Goal: Task Accomplishment & Management: Manage account settings

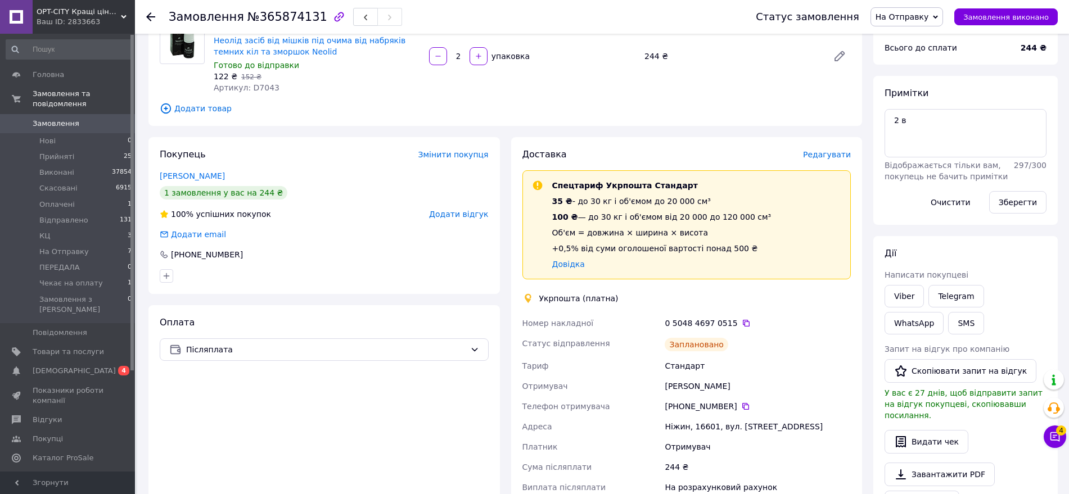
scroll to position [141, 0]
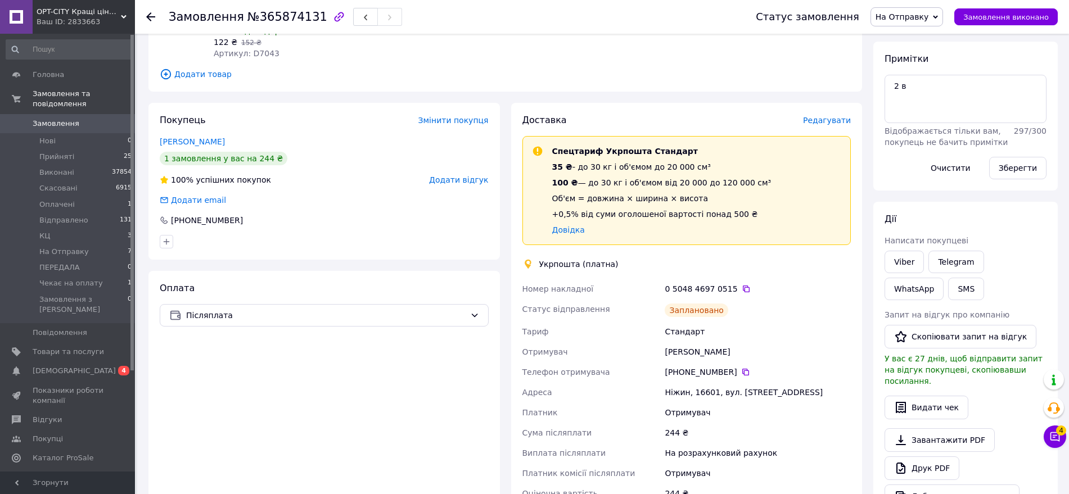
click at [927, 13] on span "На Отправку" at bounding box center [901, 16] width 53 height 9
click at [918, 109] on li "Відправлено" at bounding box center [908, 106] width 75 height 17
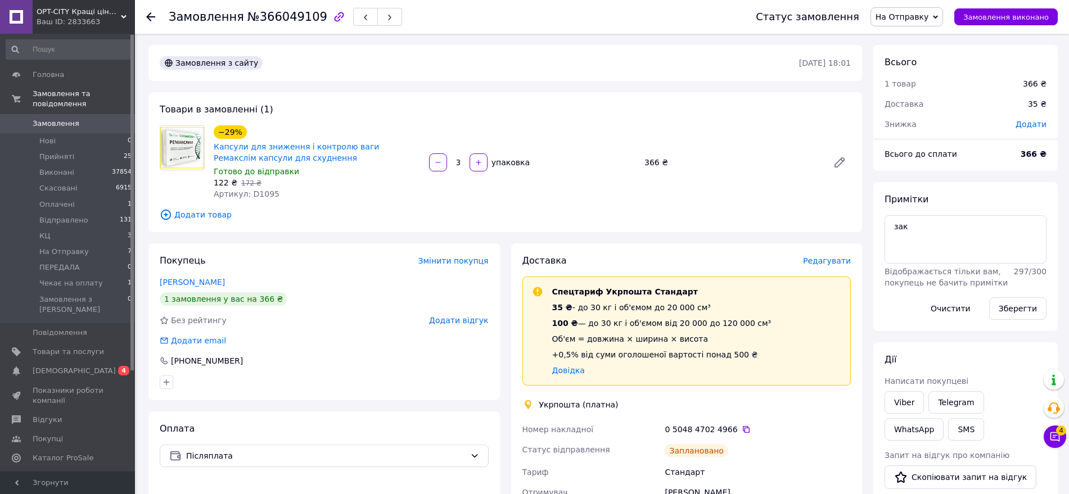
click at [924, 12] on span "На Отправку" at bounding box center [901, 16] width 53 height 9
click at [921, 106] on li "Відправлено" at bounding box center [908, 106] width 75 height 17
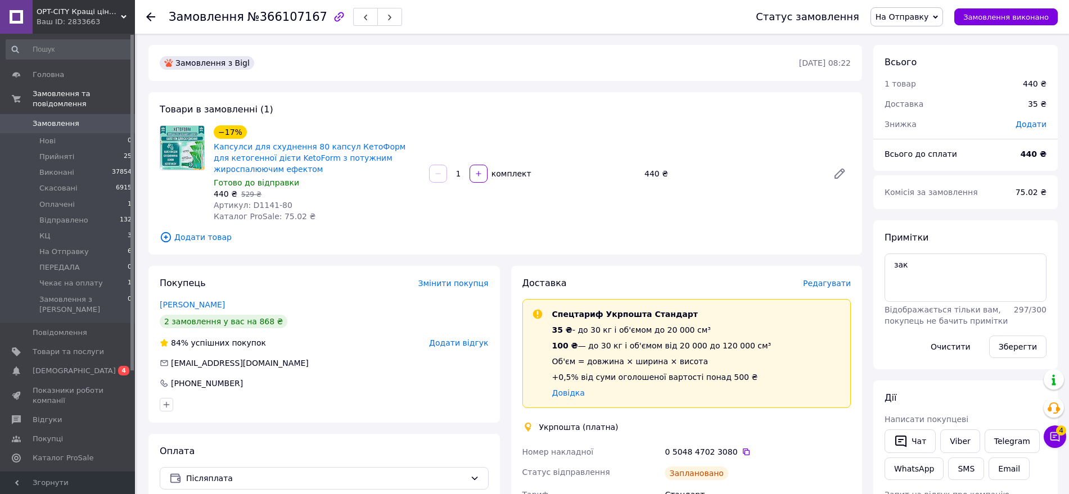
click at [914, 23] on span "На Отправку" at bounding box center [906, 16] width 73 height 19
click at [904, 102] on li "Відправлено" at bounding box center [908, 106] width 75 height 17
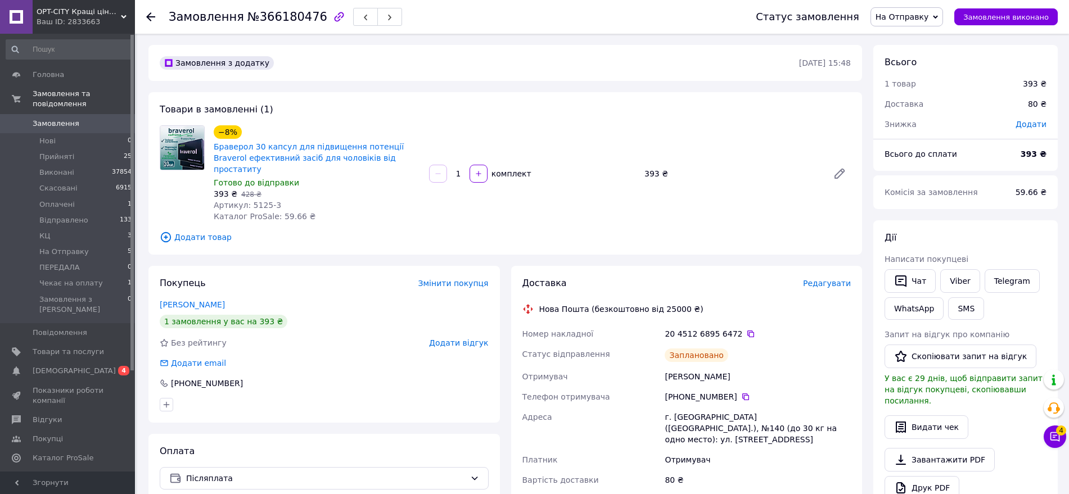
click at [926, 19] on span "На Отправку" at bounding box center [901, 16] width 53 height 9
click at [906, 106] on li "Відправлено" at bounding box center [908, 106] width 75 height 17
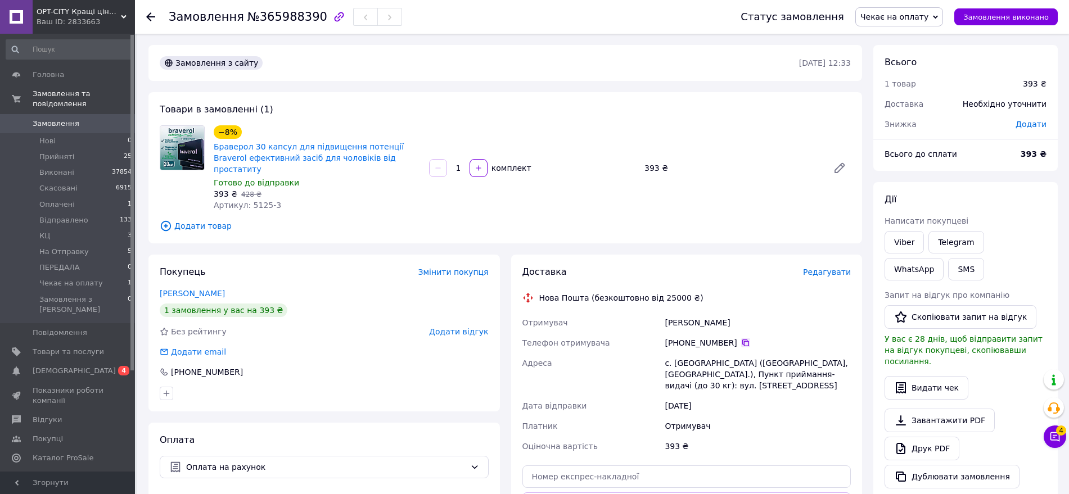
click at [741, 338] on icon at bounding box center [745, 342] width 9 height 9
click at [928, 12] on span "Чекає на оплату" at bounding box center [894, 16] width 68 height 9
click at [907, 108] on li "Відправлено" at bounding box center [899, 106] width 87 height 17
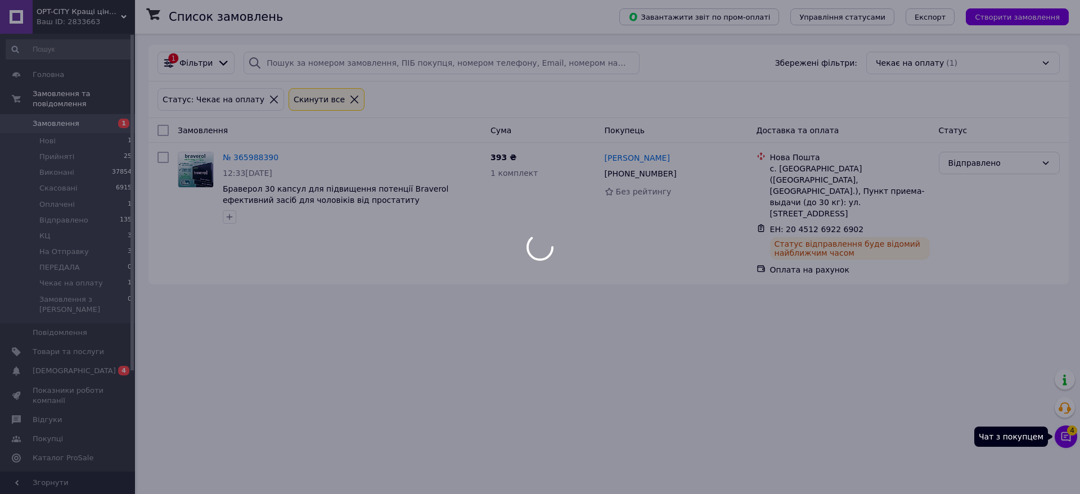
click at [1061, 431] on div at bounding box center [540, 247] width 1080 height 494
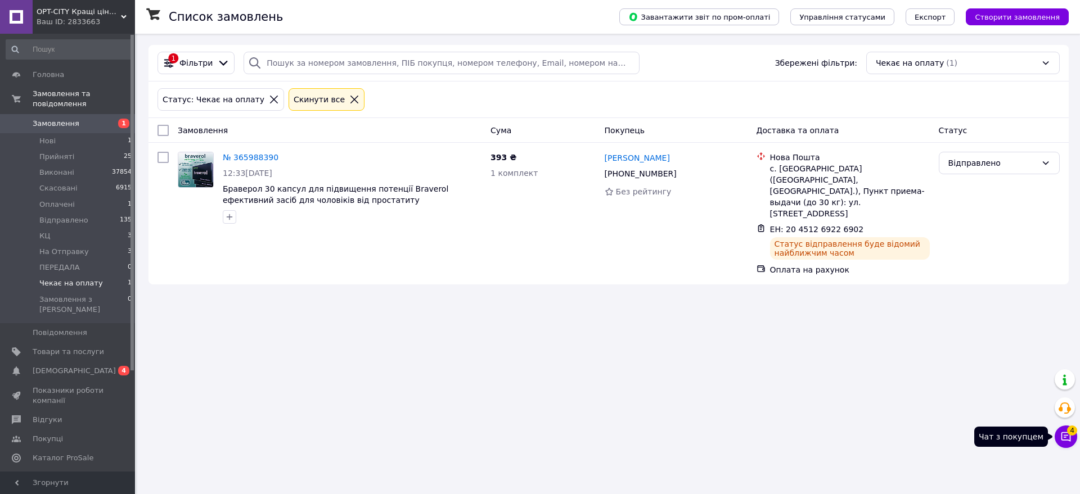
click at [1069, 440] on icon at bounding box center [1065, 436] width 11 height 11
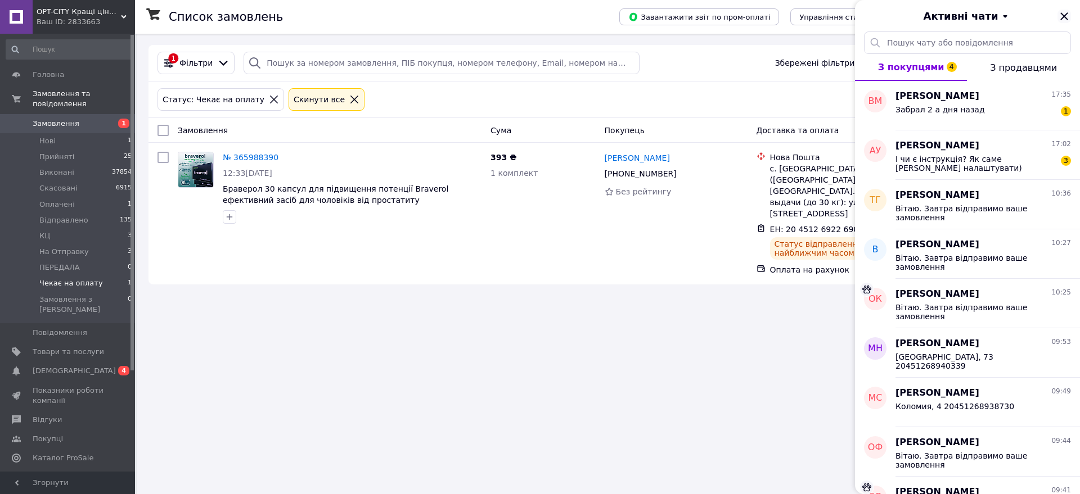
click at [1067, 16] on icon "Закрити" at bounding box center [1063, 16] width 13 height 13
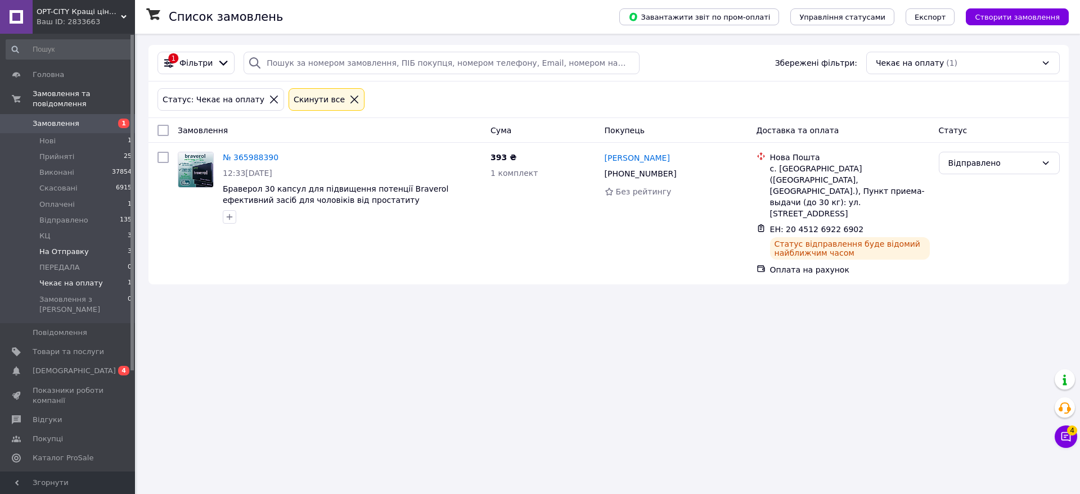
click at [69, 247] on span "На Отправку" at bounding box center [63, 252] width 49 height 10
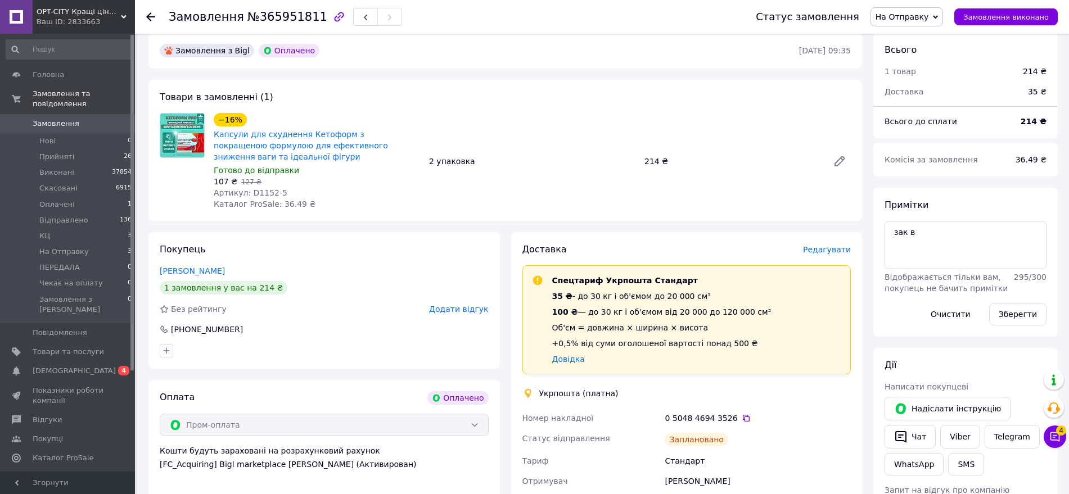
scroll to position [70, 0]
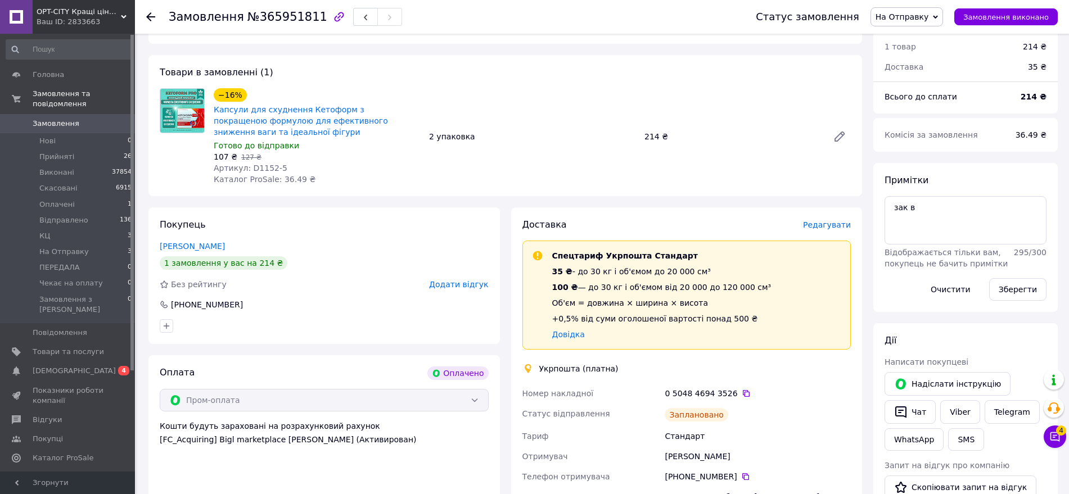
click at [915, 13] on span "На Отправку" at bounding box center [901, 16] width 53 height 9
click at [907, 103] on li "Відправлено" at bounding box center [908, 106] width 75 height 17
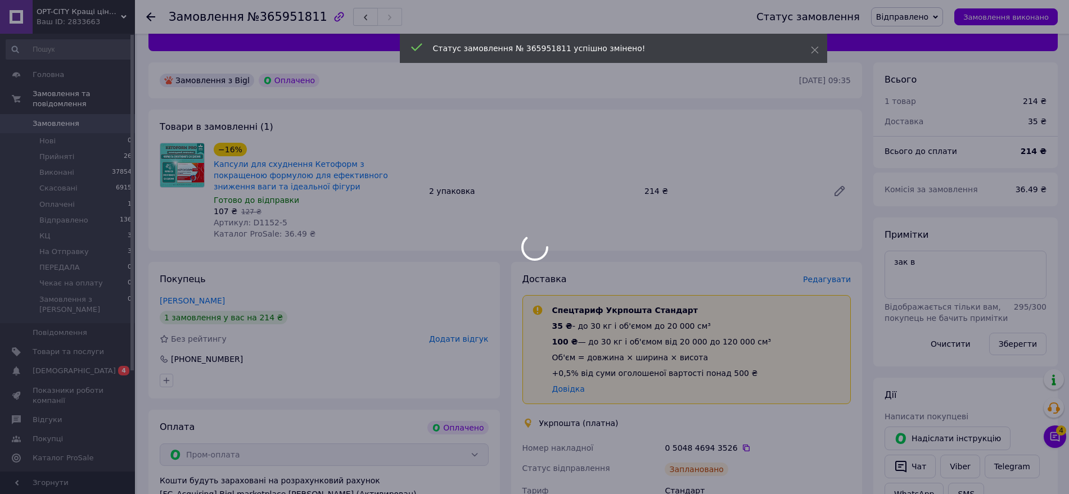
scroll to position [0, 0]
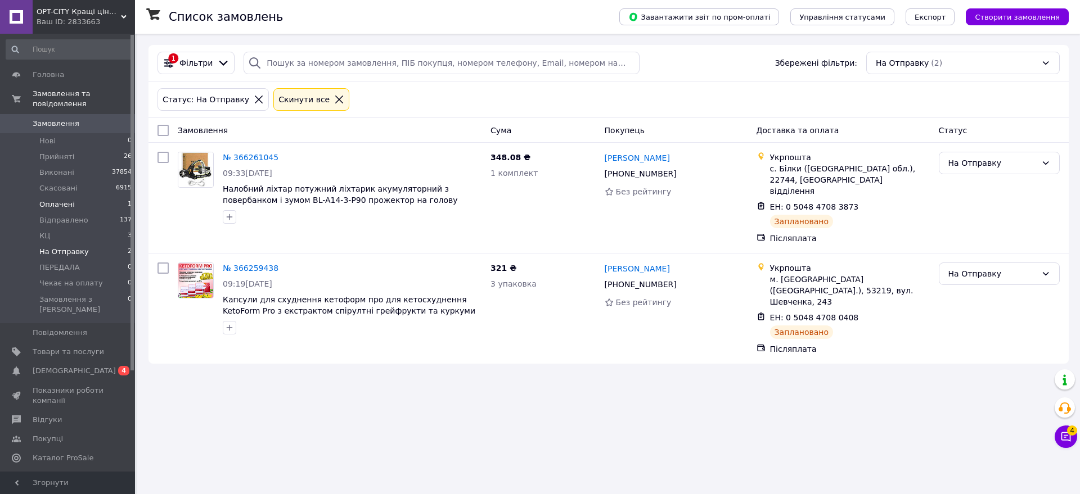
click at [65, 200] on span "Оплачені" at bounding box center [56, 205] width 35 height 10
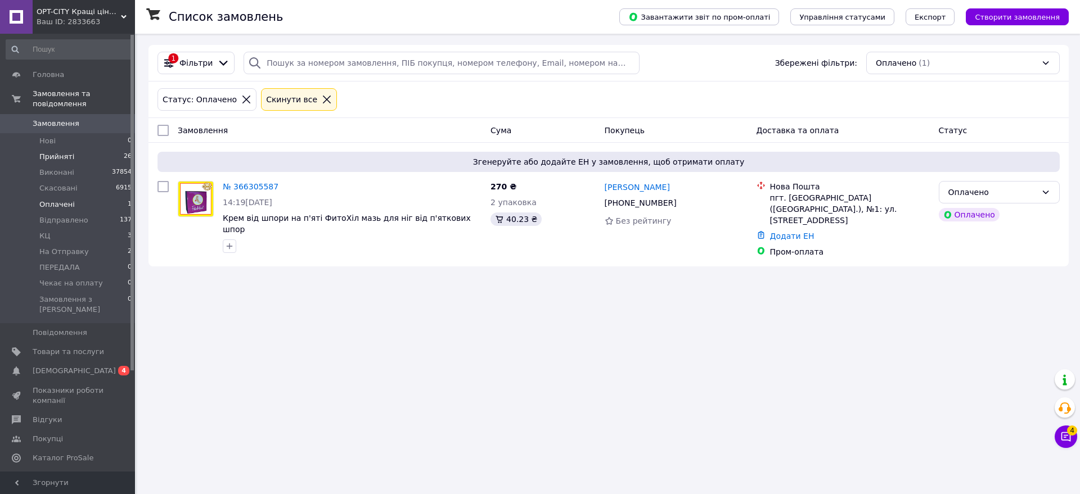
click at [47, 152] on span "Прийняті" at bounding box center [56, 157] width 35 height 10
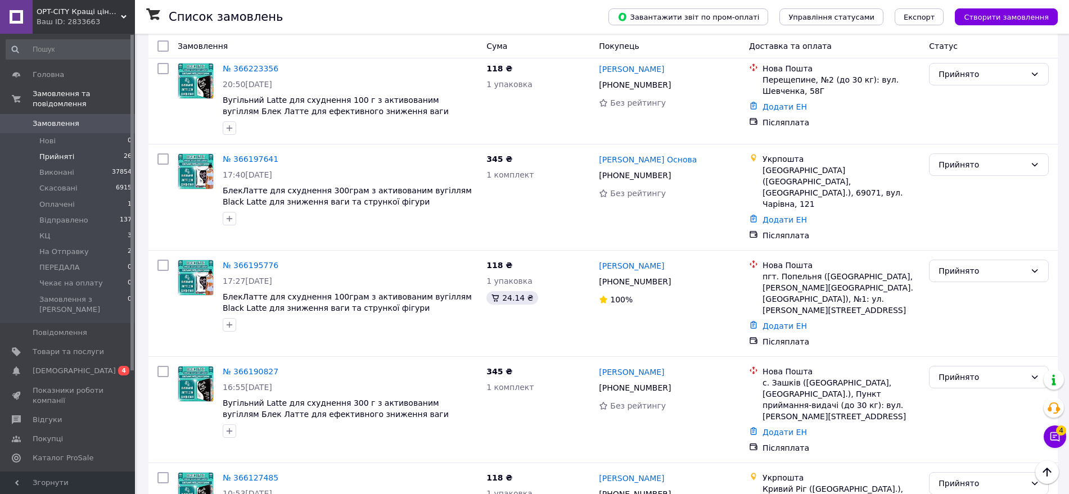
scroll to position [2259, 0]
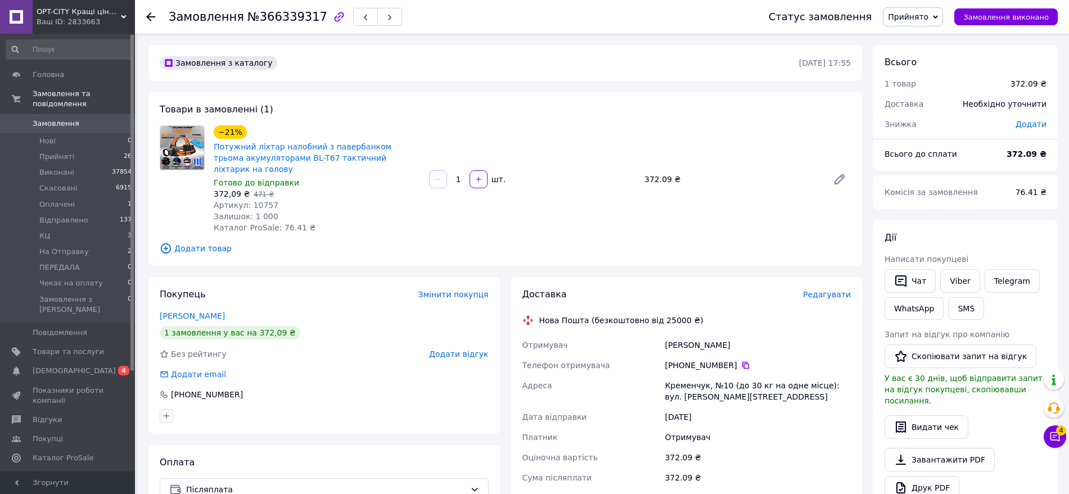
click at [742, 362] on icon at bounding box center [745, 365] width 7 height 7
click at [918, 12] on span "Прийнято" at bounding box center [908, 16] width 40 height 9
click at [922, 103] on li "КЦ" at bounding box center [920, 106] width 75 height 17
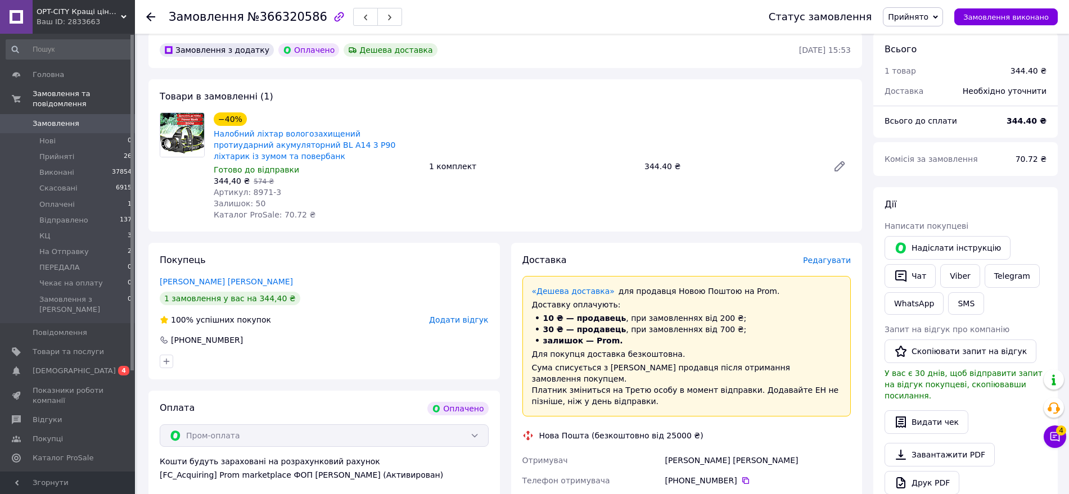
scroll to position [70, 0]
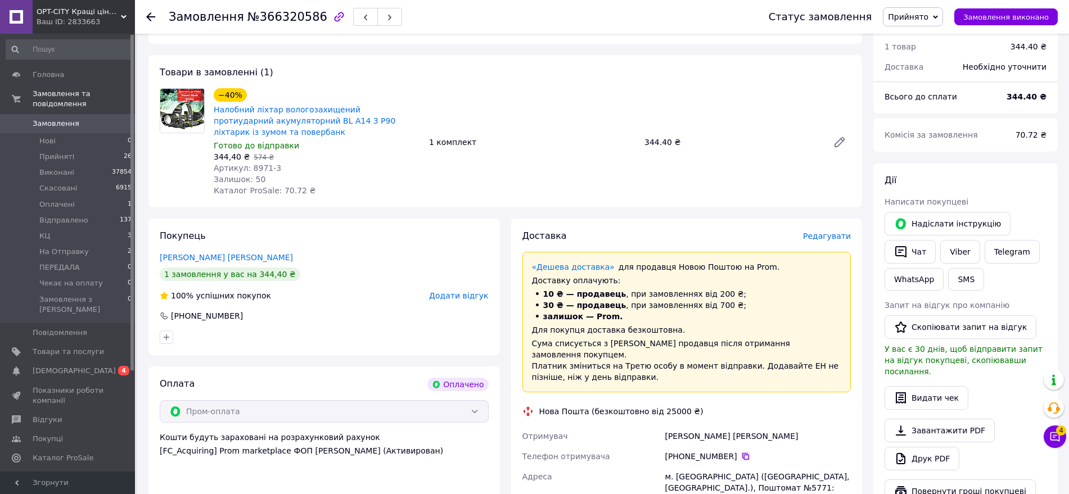
click at [742, 453] on icon at bounding box center [745, 456] width 7 height 7
click at [912, 256] on button "Чат" at bounding box center [909, 252] width 51 height 24
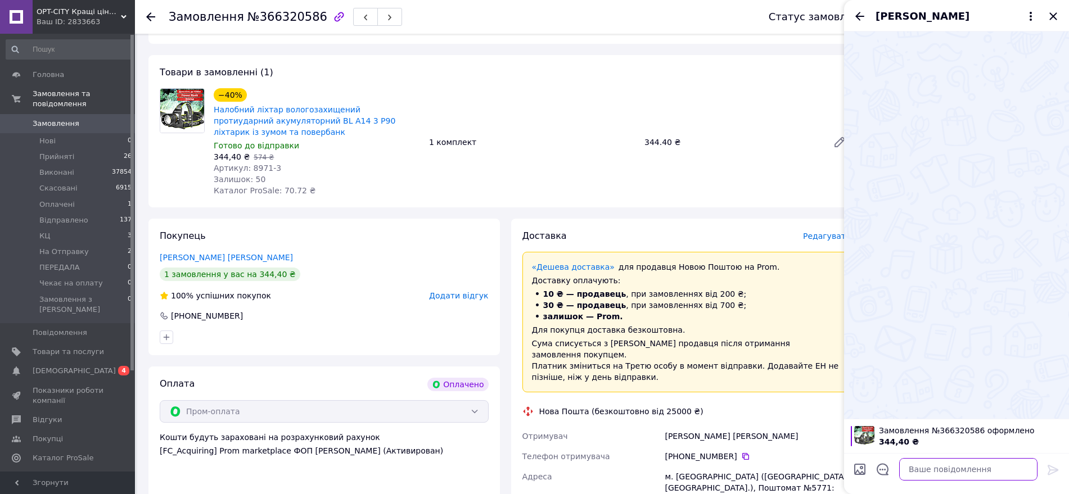
click at [946, 468] on textarea at bounding box center [968, 469] width 138 height 22
paste textarea "Запоріжжя, 5771 20451269231096"
type textarea "Запоріжжя, 5771 20451269231096"
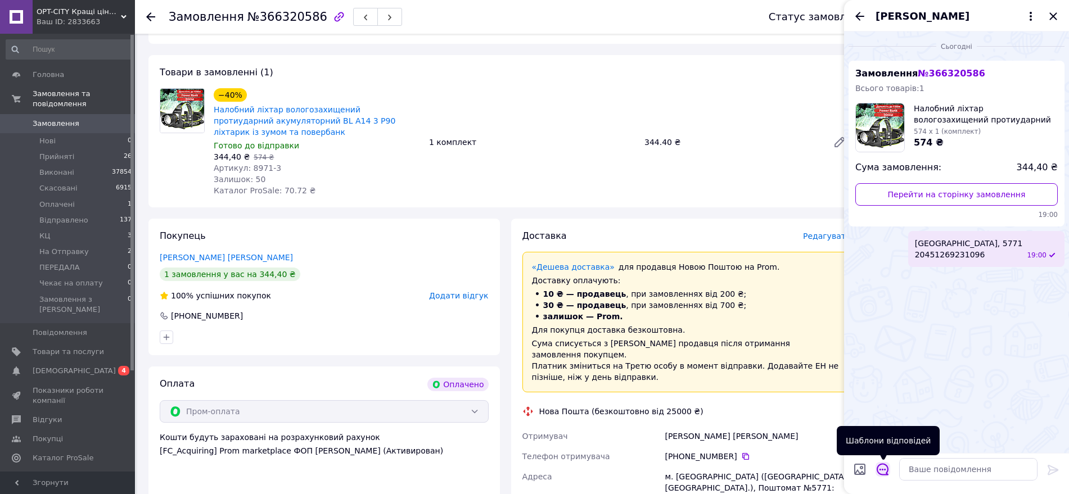
click at [884, 471] on icon "Відкрити шаблони відповідей" at bounding box center [883, 469] width 12 height 12
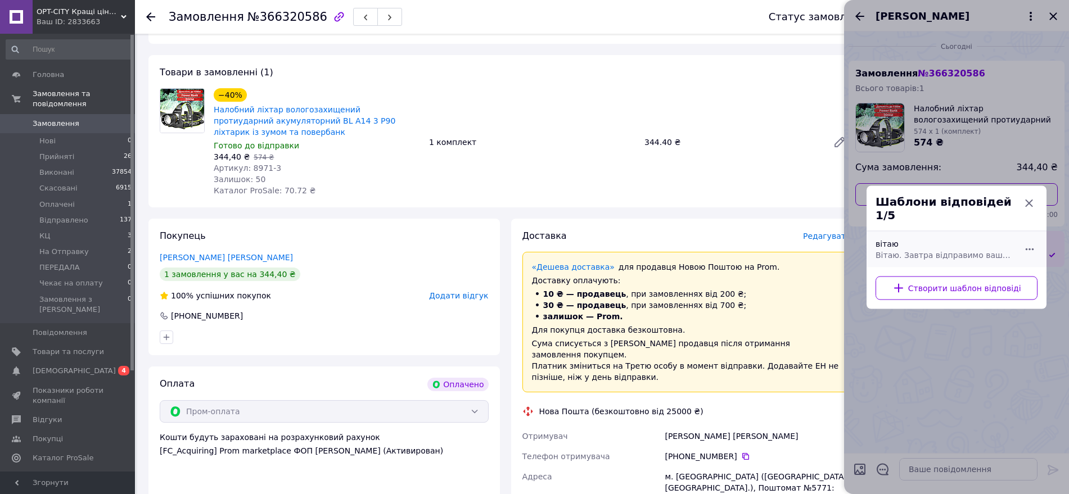
click at [908, 251] on span "Вітаю. Завтра відправимо ваше замовлення" at bounding box center [943, 254] width 137 height 11
type textarea "Вітаю. Завтра відправимо ваше замовлення"
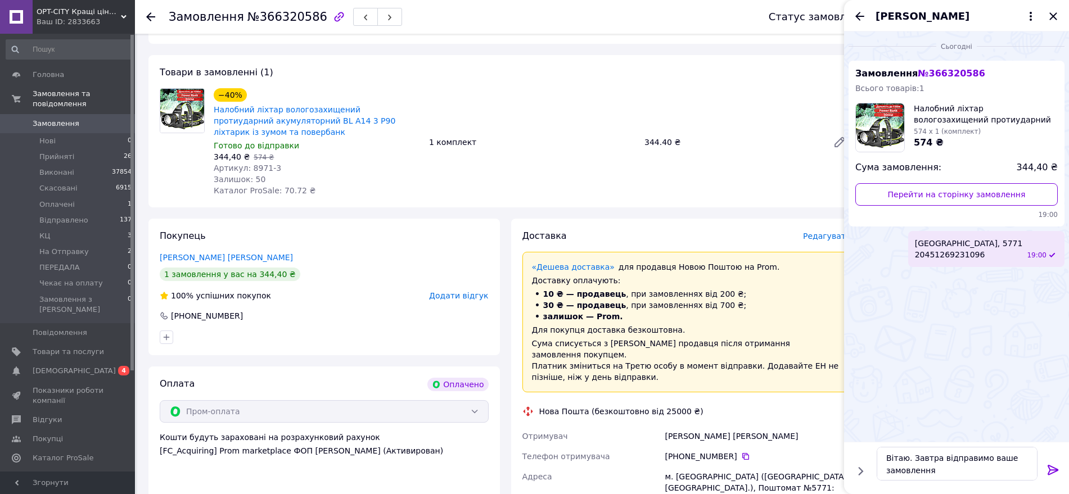
click at [1056, 469] on icon at bounding box center [1052, 470] width 11 height 10
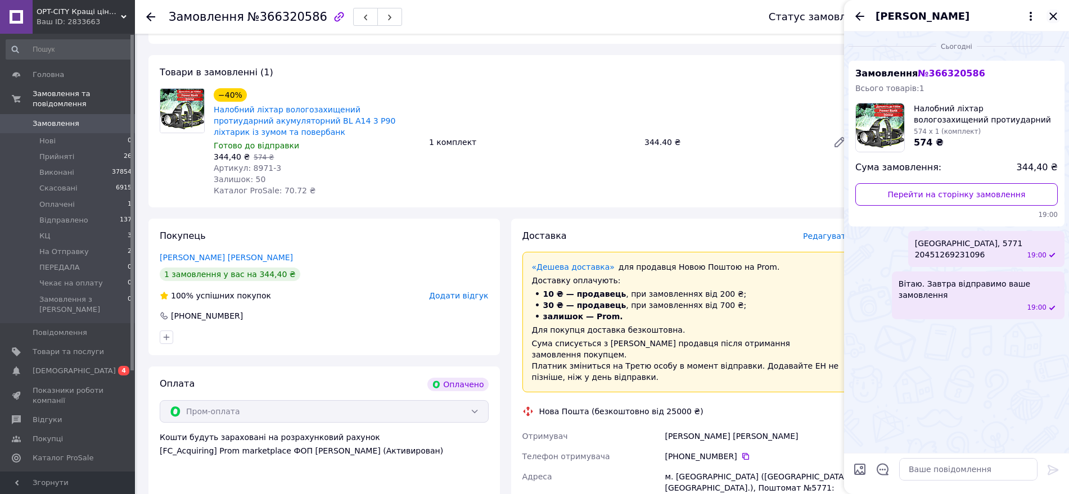
click at [1054, 16] on icon "Закрити" at bounding box center [1052, 15] width 7 height 7
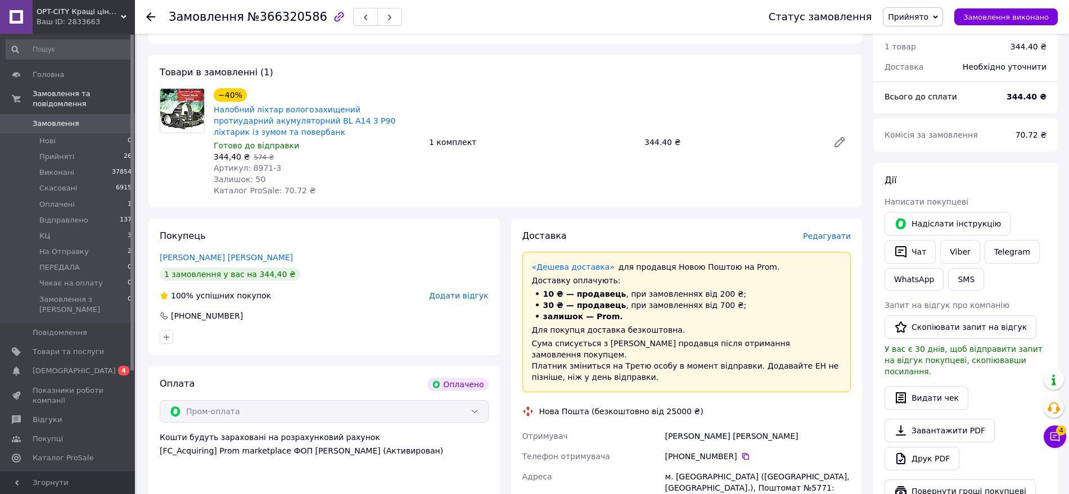
scroll to position [0, 0]
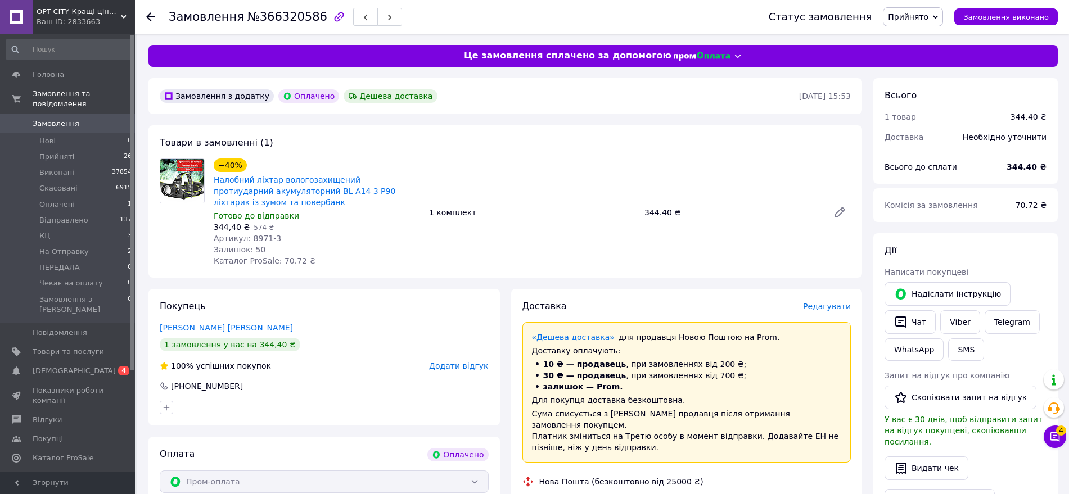
click at [939, 12] on span "Прийнято" at bounding box center [913, 16] width 60 height 19
click at [918, 92] on li "Відправлено" at bounding box center [920, 90] width 75 height 17
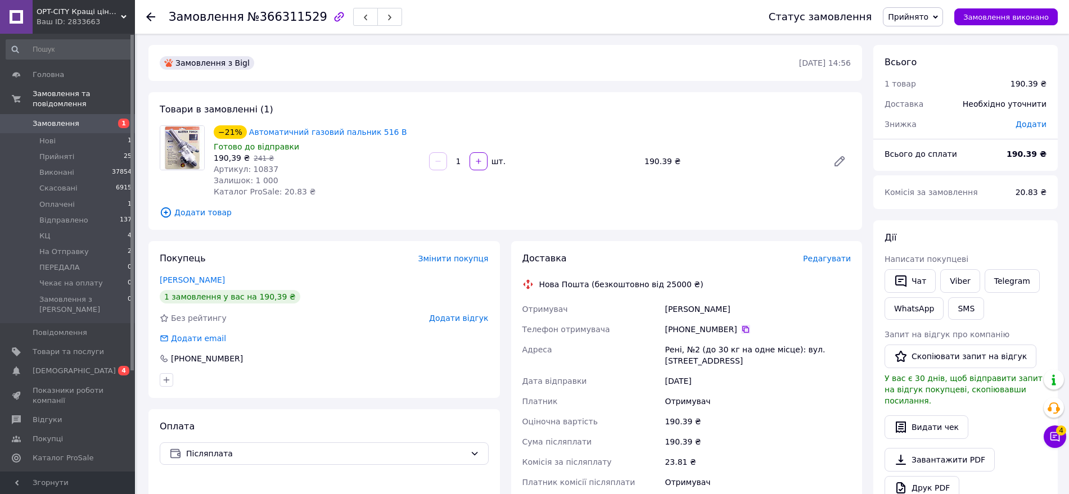
click at [741, 328] on icon at bounding box center [745, 329] width 9 height 9
click at [919, 17] on span "Прийнято" at bounding box center [908, 16] width 40 height 9
click at [915, 103] on li "КЦ" at bounding box center [920, 106] width 75 height 17
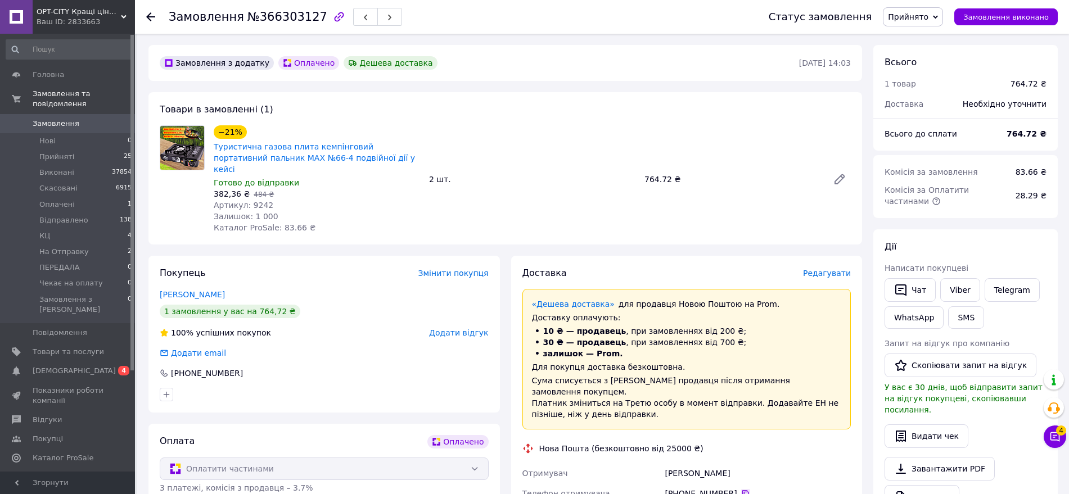
click at [742, 490] on icon at bounding box center [745, 493] width 7 height 7
click at [909, 12] on span "Прийнято" at bounding box center [908, 16] width 40 height 9
click at [922, 92] on li "Відправлено" at bounding box center [920, 90] width 75 height 17
click at [909, 285] on button "Чат" at bounding box center [909, 290] width 51 height 24
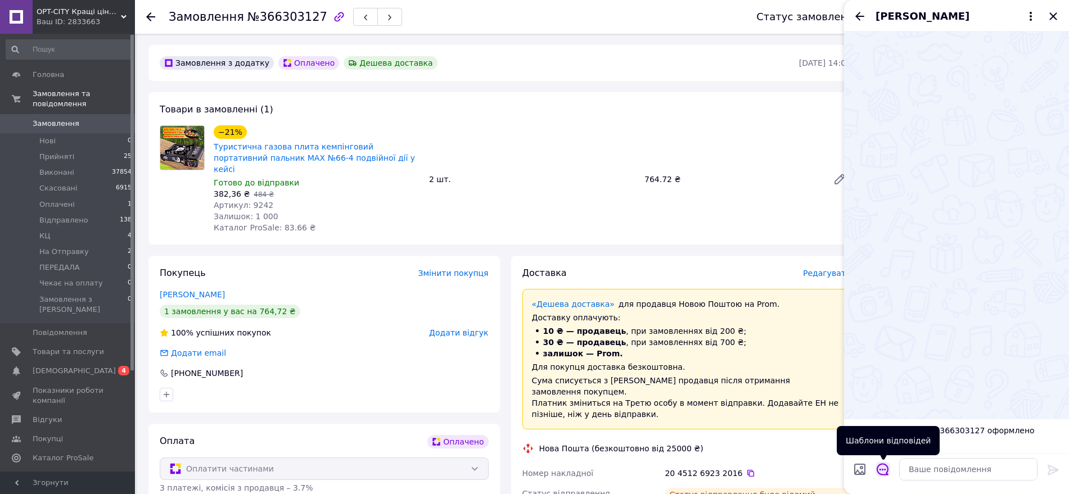
click at [881, 469] on icon "Відкрити шаблони відповідей" at bounding box center [883, 469] width 12 height 12
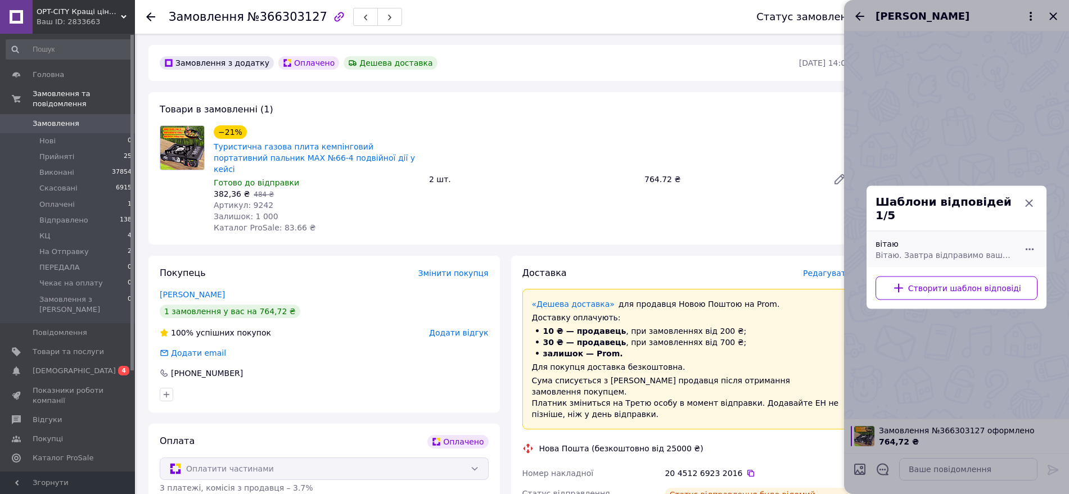
click at [927, 250] on span "Вітаю. Завтра відправимо ваше замовлення" at bounding box center [943, 254] width 137 height 11
type textarea "Вітаю. Завтра відправимо ваше замовлення"
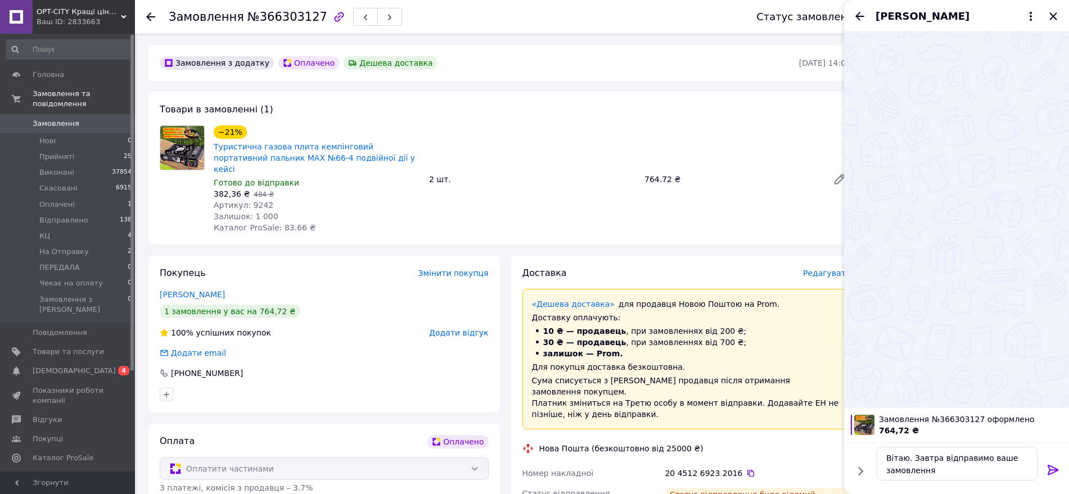
click at [1052, 467] on icon at bounding box center [1052, 469] width 13 height 13
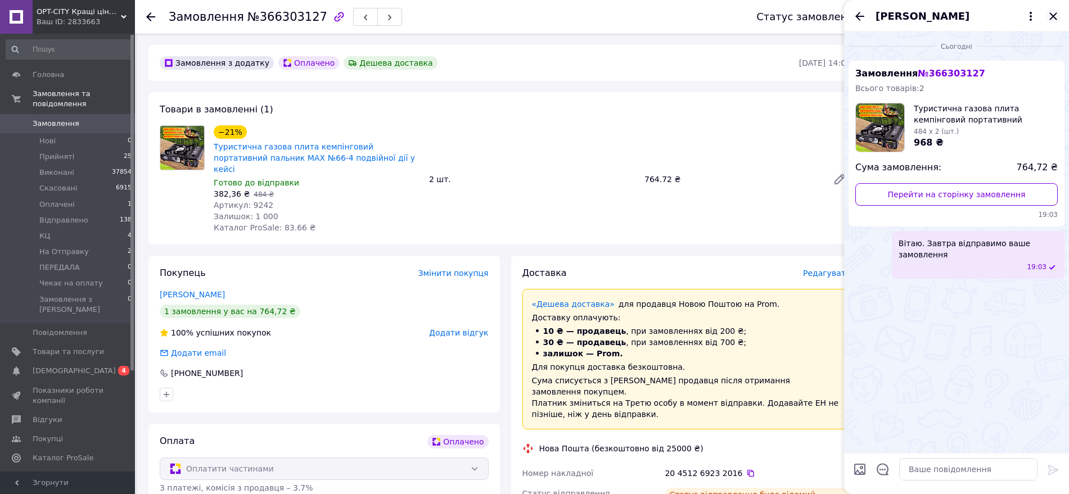
click at [1055, 20] on icon "Закрити" at bounding box center [1052, 16] width 13 height 13
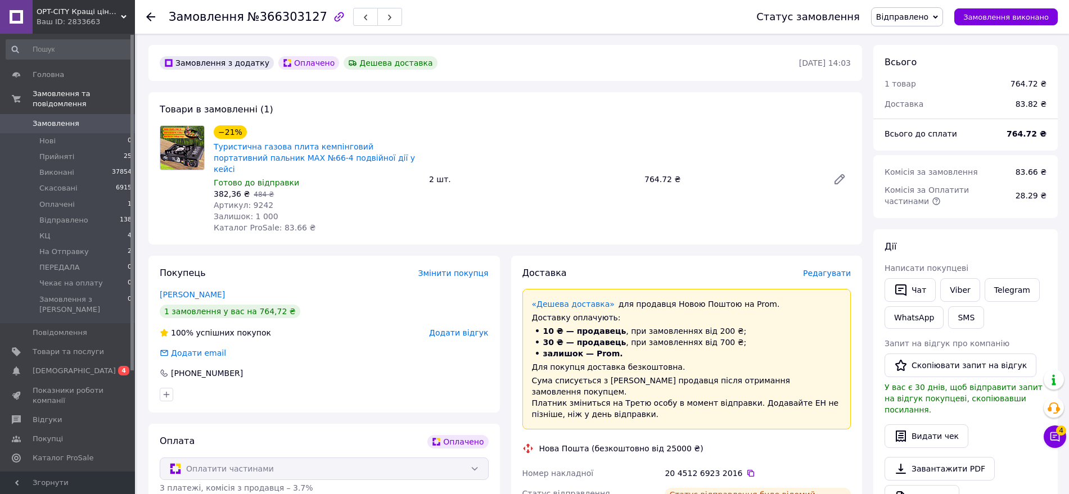
scroll to position [70, 0]
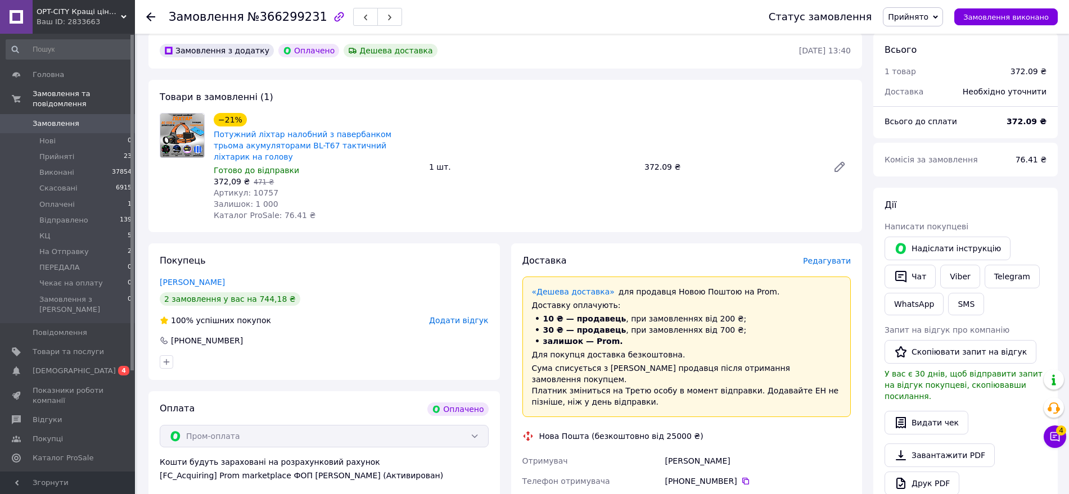
scroll to position [70, 0]
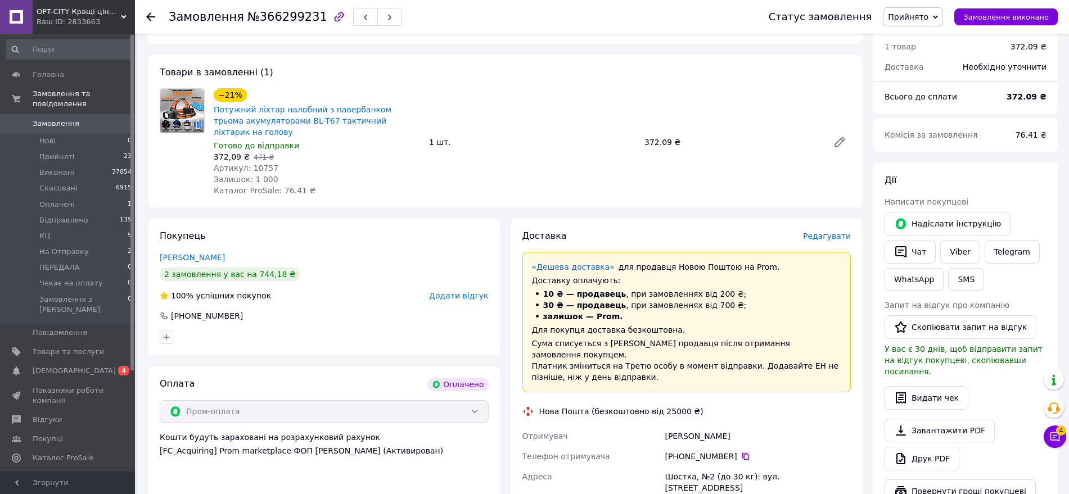
click at [741, 452] on icon at bounding box center [745, 456] width 9 height 9
click at [926, 14] on span "Прийнято" at bounding box center [908, 16] width 40 height 9
click at [916, 91] on li "Відправлено" at bounding box center [920, 90] width 75 height 17
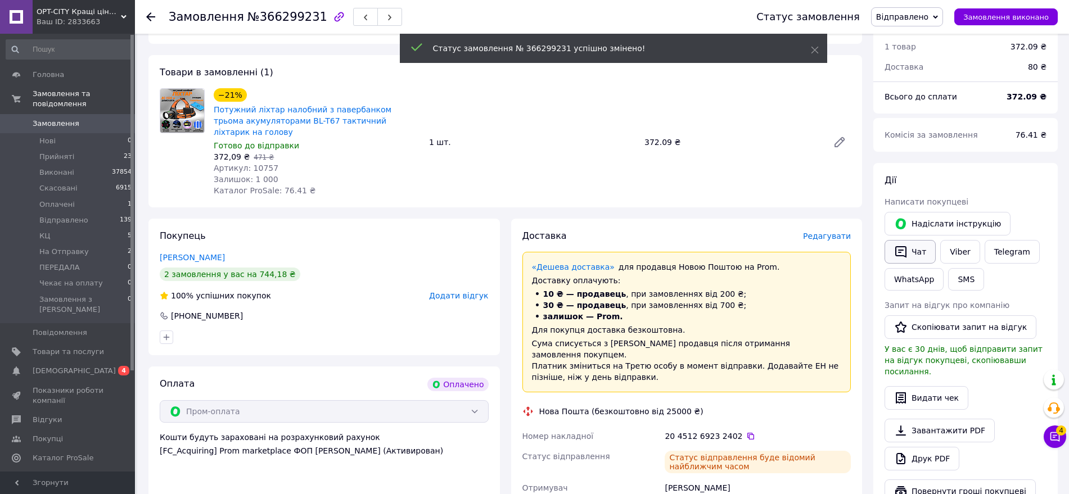
click at [906, 250] on icon "button" at bounding box center [900, 252] width 11 height 12
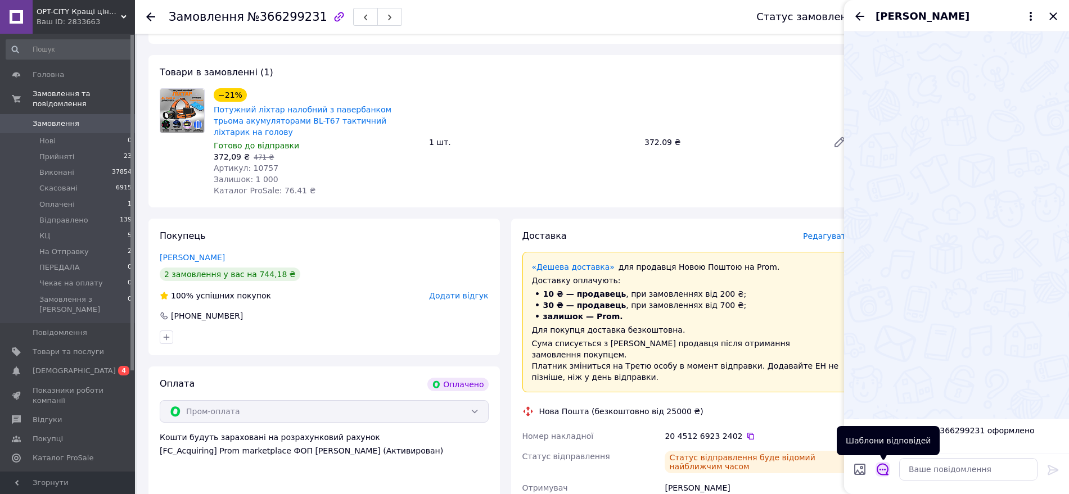
click at [884, 471] on icon "Відкрити шаблони відповідей" at bounding box center [883, 469] width 12 height 12
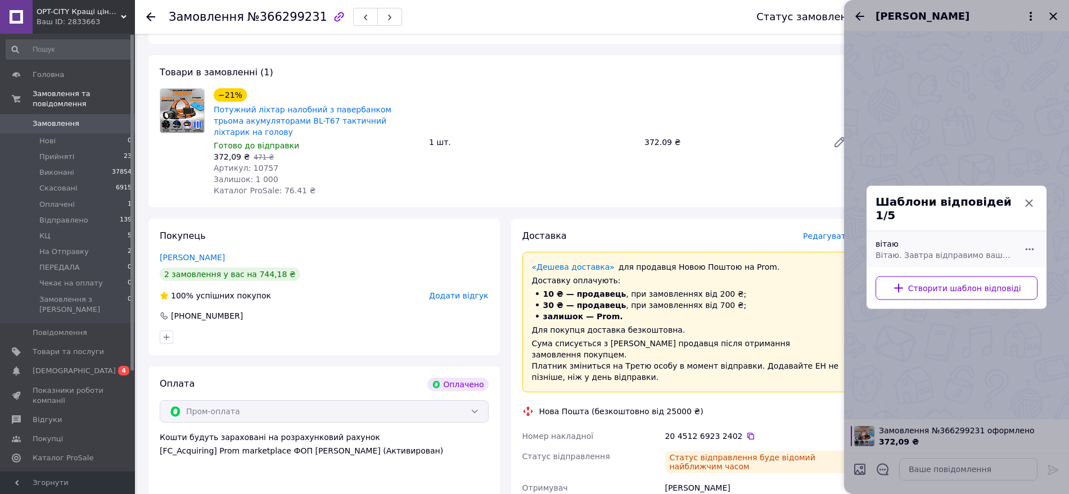
click at [915, 252] on span "Вітаю. Завтра відправимо ваше замовлення" at bounding box center [943, 254] width 137 height 11
type textarea "Вітаю. Завтра відправимо ваше замовлення"
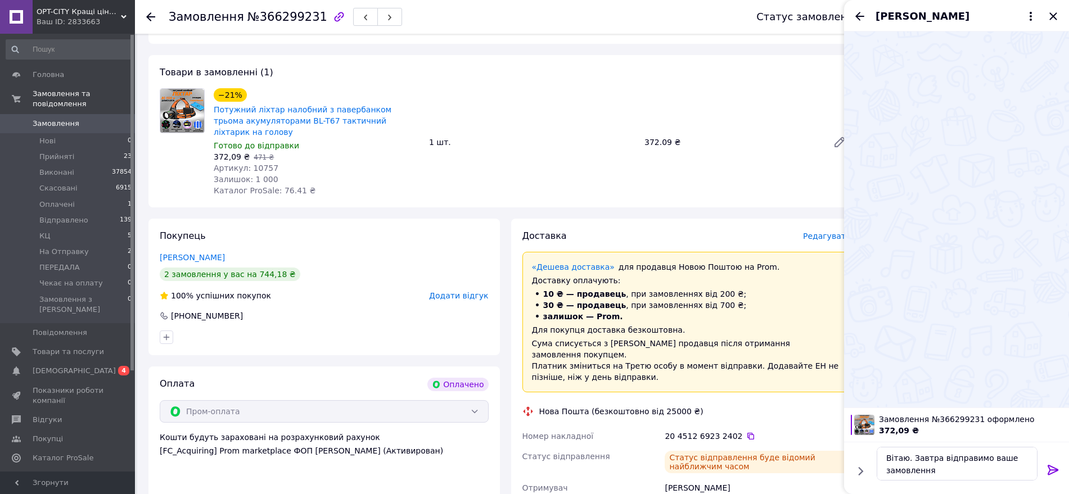
click at [1048, 471] on icon at bounding box center [1052, 469] width 13 height 13
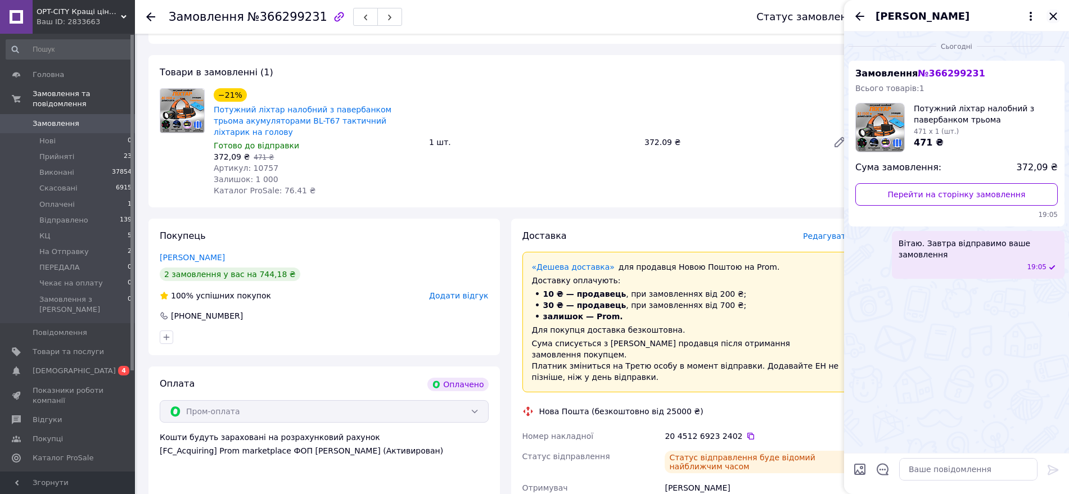
click at [1053, 19] on icon "Закрити" at bounding box center [1052, 16] width 13 height 13
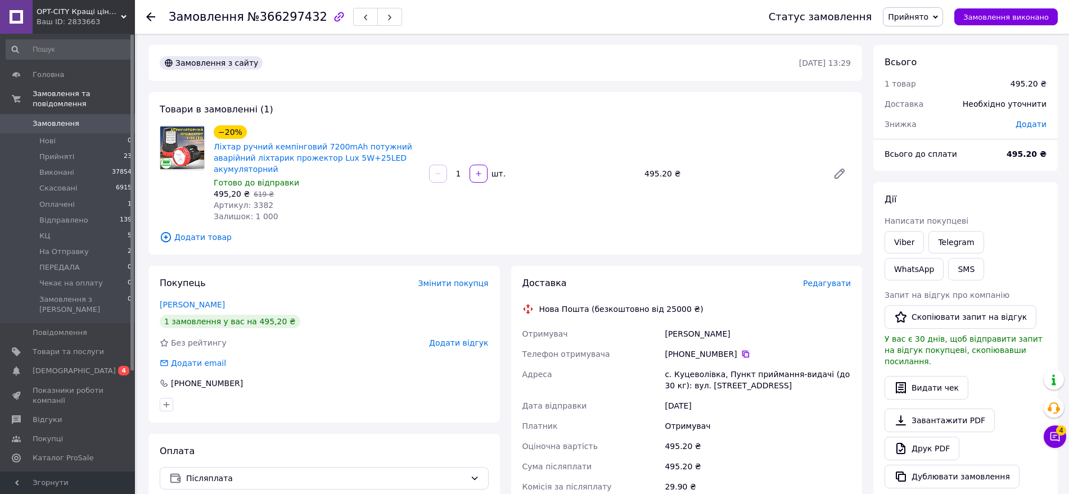
click at [742, 352] on icon at bounding box center [745, 354] width 7 height 7
click at [914, 12] on span "Прийнято" at bounding box center [908, 16] width 40 height 9
click at [905, 106] on li "КЦ" at bounding box center [920, 106] width 75 height 17
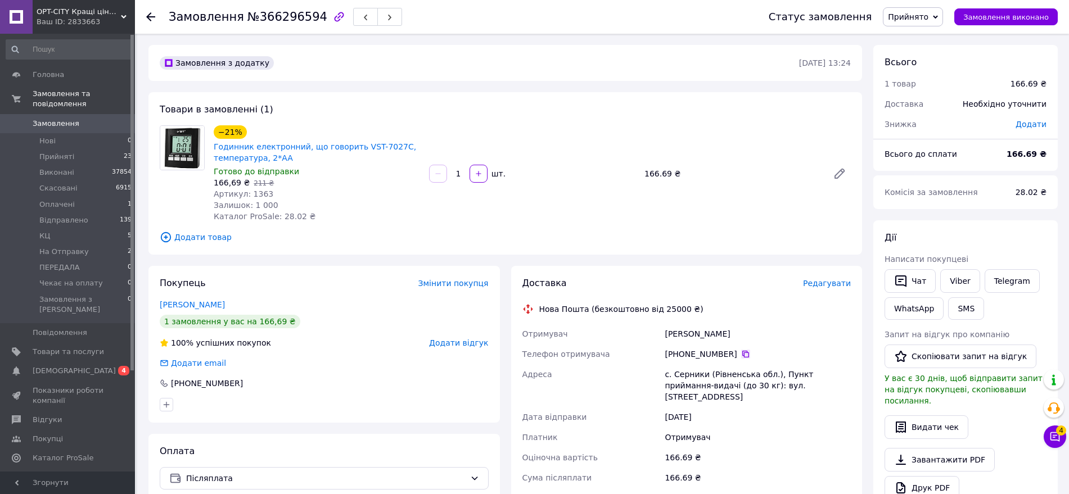
click at [742, 354] on icon at bounding box center [745, 354] width 7 height 7
click at [917, 13] on span "Прийнято" at bounding box center [908, 16] width 40 height 9
click at [907, 102] on li "КЦ" at bounding box center [920, 106] width 75 height 17
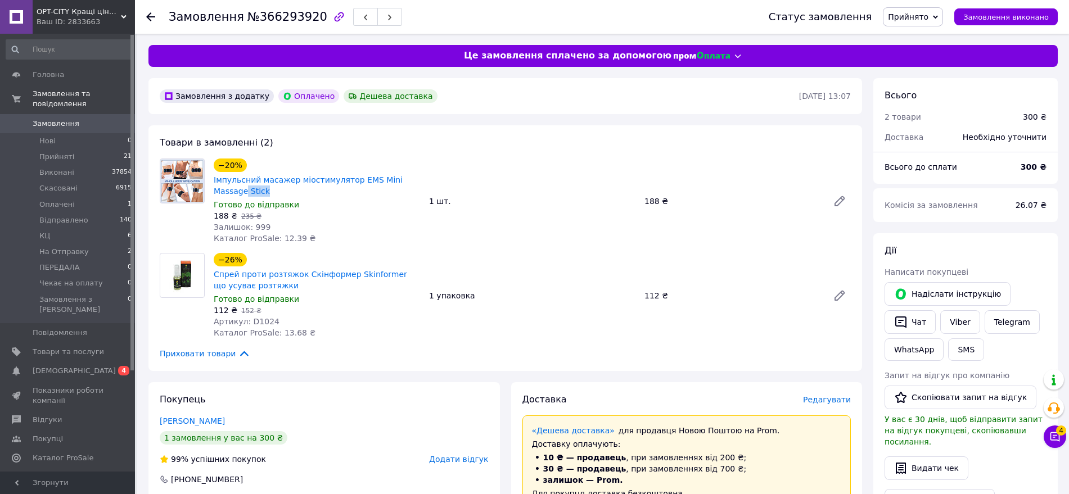
drag, startPoint x: 421, startPoint y: 182, endPoint x: 383, endPoint y: 186, distance: 37.8
click at [383, 186] on div "Імпульсний масажер міостимулятор EMS Mini Massage Stick" at bounding box center [317, 185] width 209 height 25
copy link "Stick"
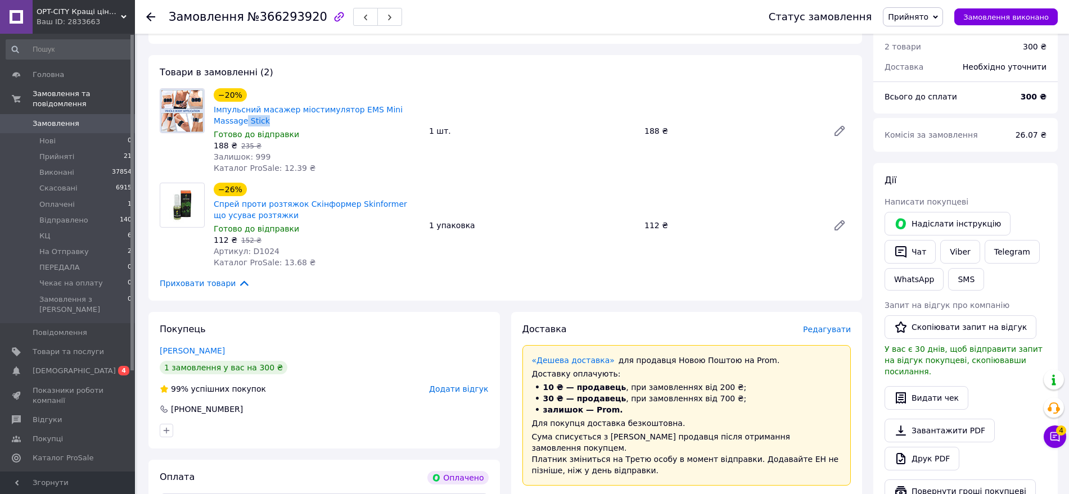
scroll to position [211, 0]
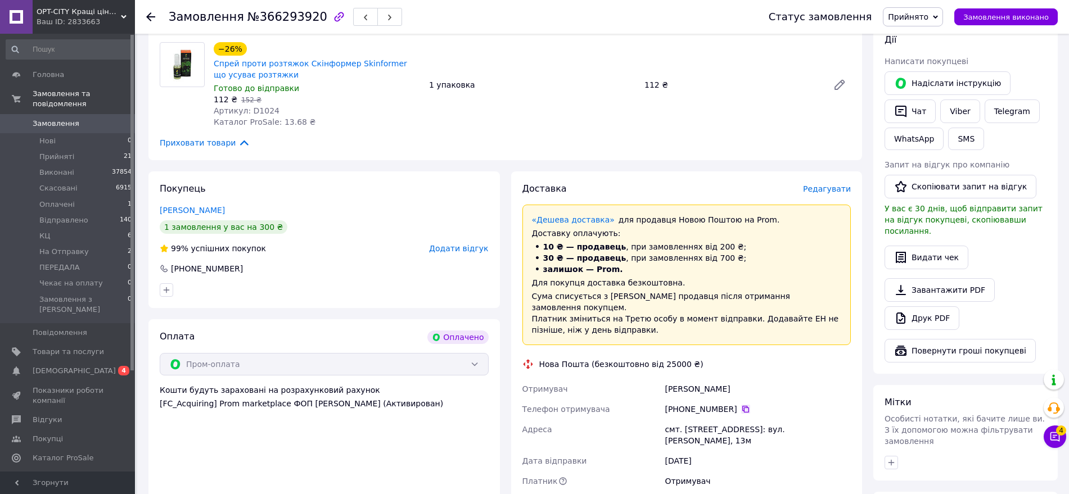
click at [741, 405] on icon at bounding box center [745, 409] width 9 height 9
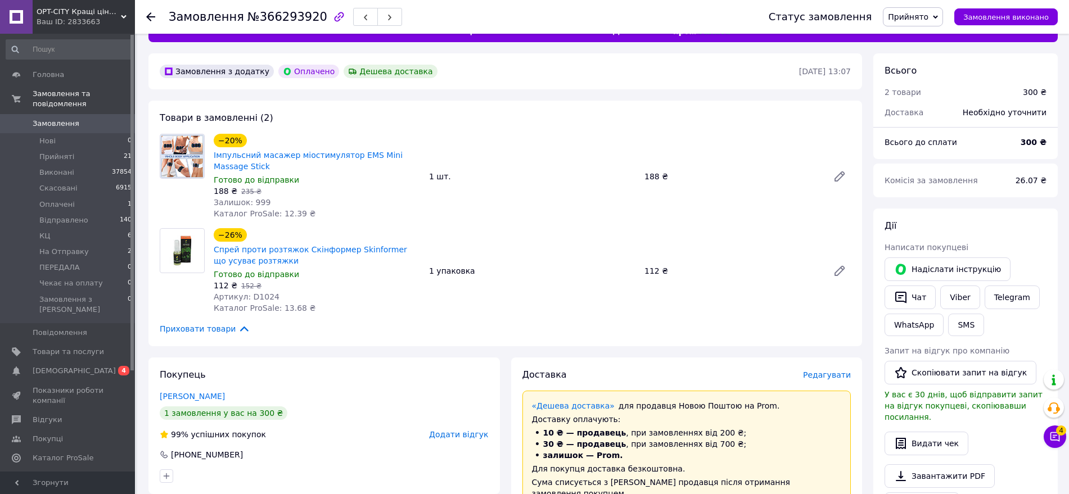
scroll to position [0, 0]
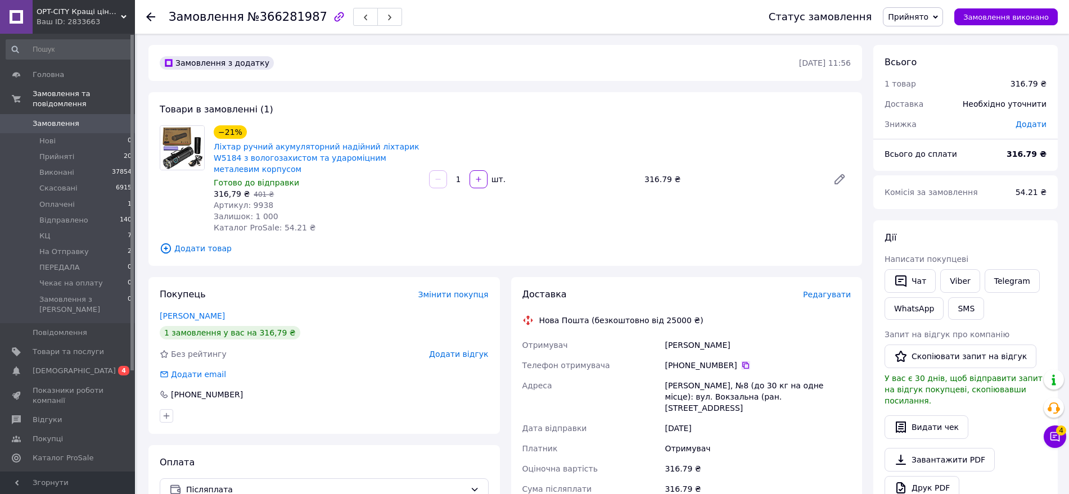
click at [741, 361] on icon at bounding box center [745, 365] width 9 height 9
click at [742, 362] on icon at bounding box center [745, 365] width 7 height 7
click at [917, 13] on span "Прийнято" at bounding box center [908, 16] width 40 height 9
click at [910, 104] on li "КЦ" at bounding box center [920, 106] width 75 height 17
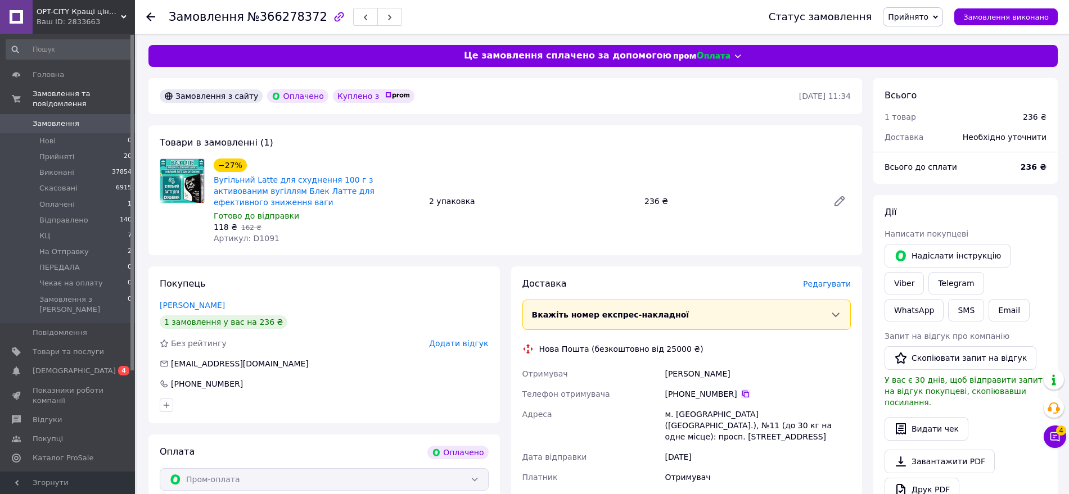
click at [741, 390] on icon at bounding box center [745, 394] width 9 height 9
click at [917, 12] on span "Прийнято" at bounding box center [908, 16] width 40 height 9
click at [920, 86] on li "Відправлено" at bounding box center [920, 90] width 75 height 17
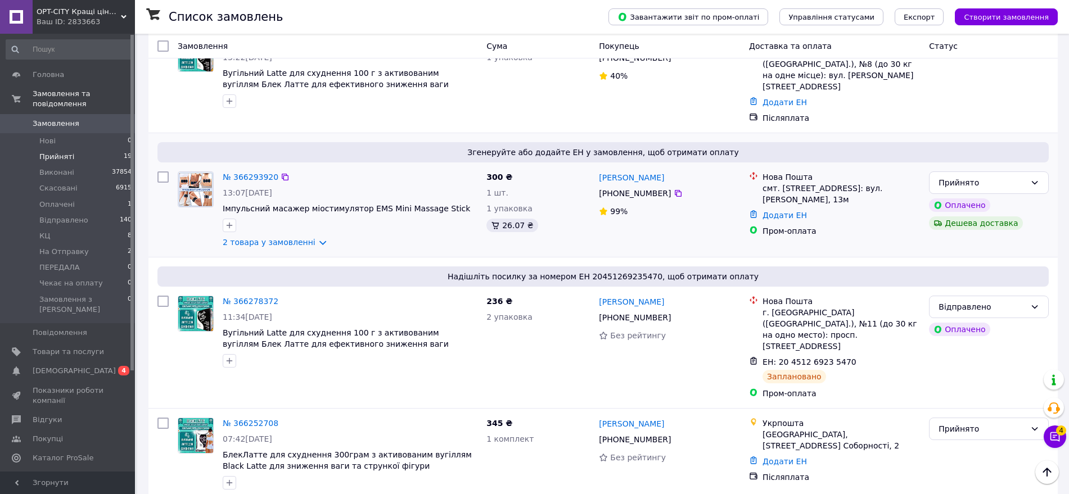
scroll to position [843, 0]
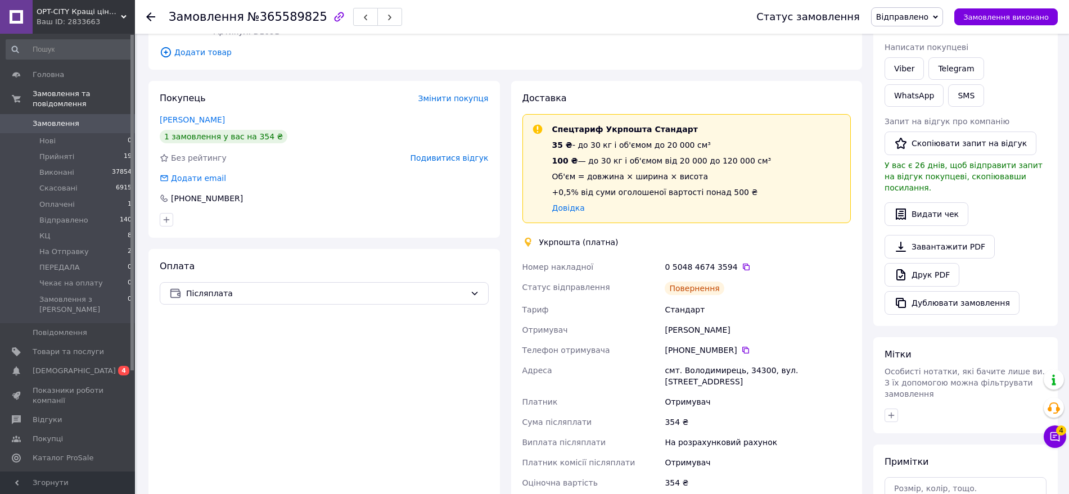
scroll to position [211, 0]
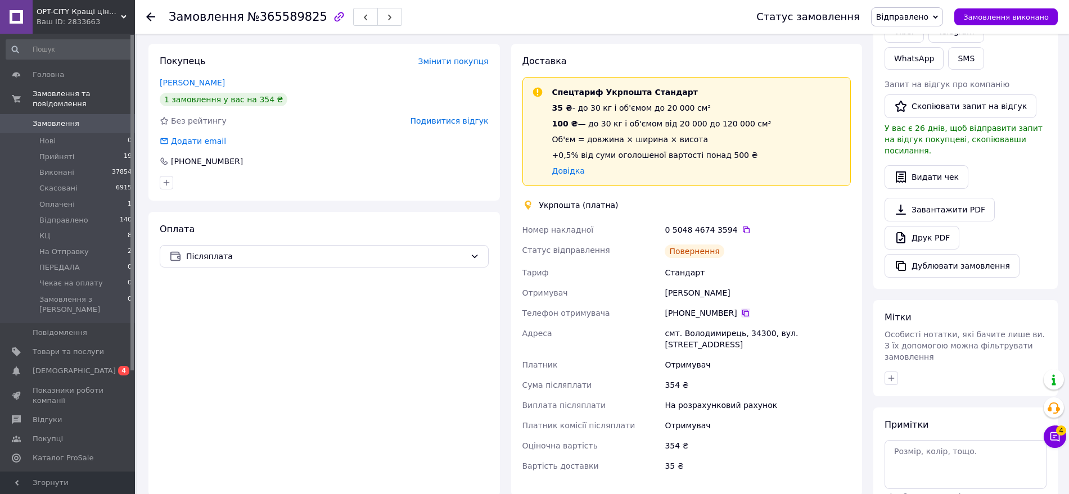
click at [742, 310] on icon at bounding box center [745, 313] width 7 height 7
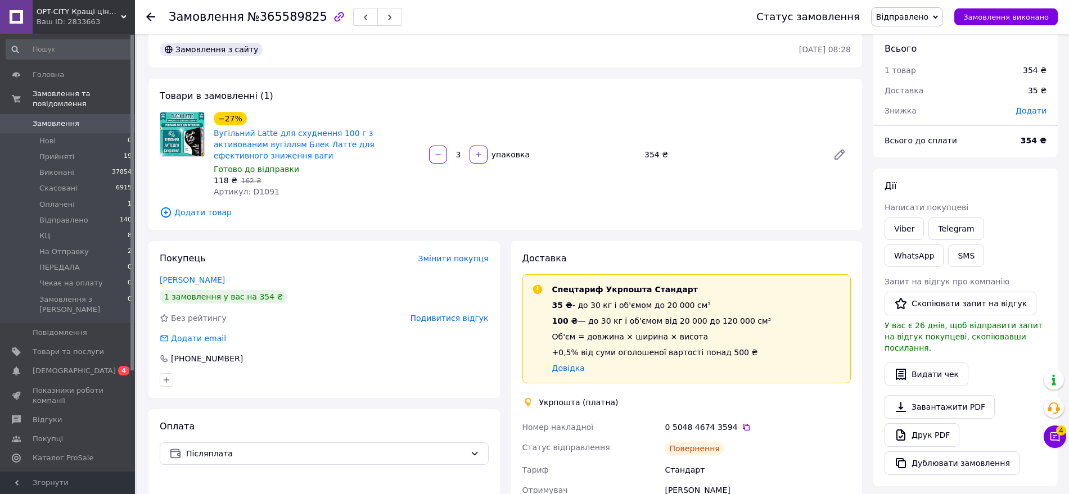
scroll to position [0, 0]
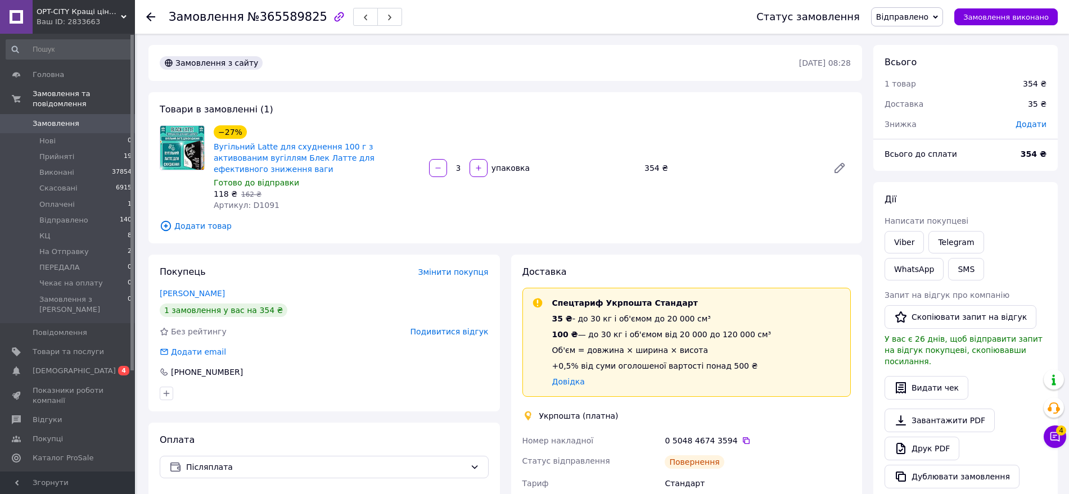
click at [437, 327] on span "Подивитися відгук" at bounding box center [449, 331] width 78 height 9
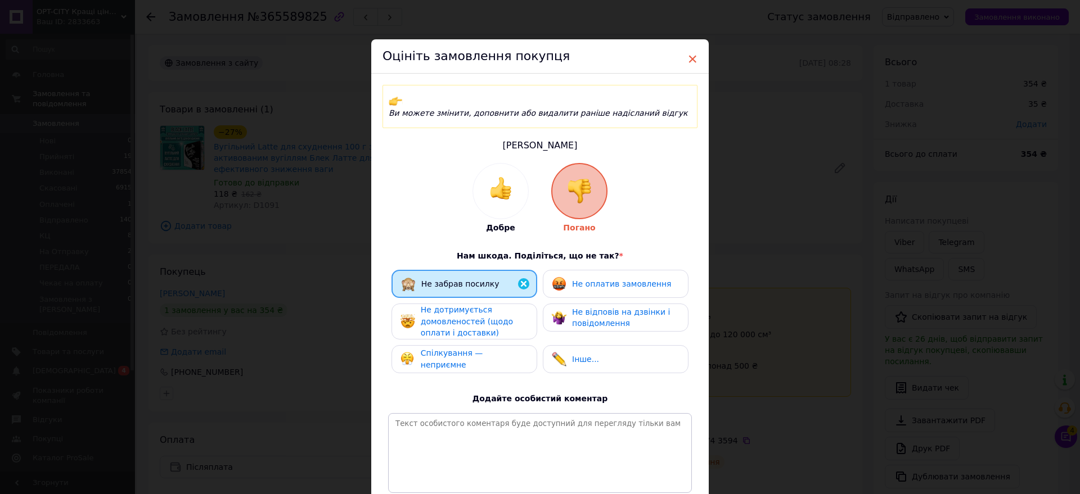
click at [688, 53] on span "×" at bounding box center [692, 58] width 10 height 19
